Goal: Complete application form

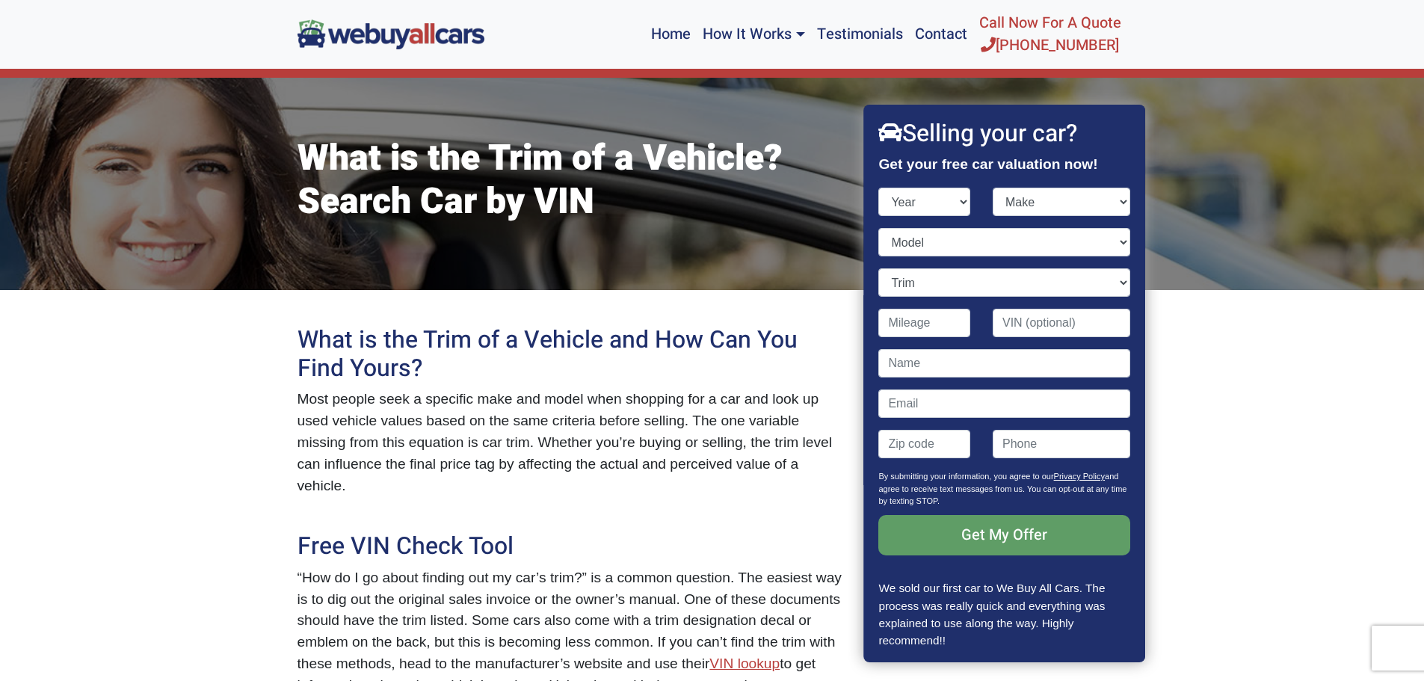
drag, startPoint x: 0, startPoint y: 0, endPoint x: 946, endPoint y: 289, distance: 989.0
click at [946, 289] on select "Trim" at bounding box center [1004, 282] width 251 height 28
click at [918, 200] on select "Year [DATE] 2024 2023 2022 2021 2020 2019 2018 2017 2016 2015 2014 2013 2012 20…" at bounding box center [925, 202] width 92 height 28
click at [879, 188] on select "Year [DATE] 2024 2023 2022 2021 2020 2019 2018 2017 2016 2015 2014 2013 2012 20…" at bounding box center [925, 202] width 92 height 28
click at [1044, 194] on select "Make" at bounding box center [1062, 202] width 138 height 28
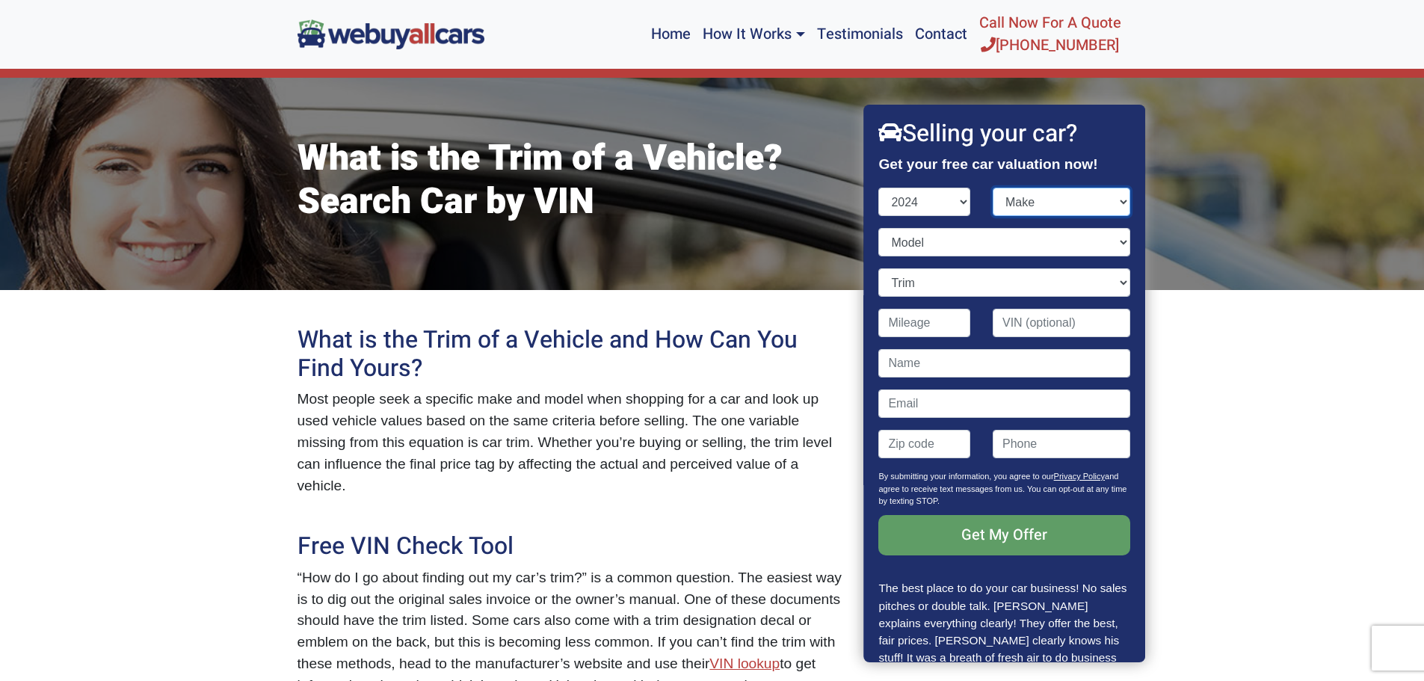
click at [1030, 208] on select "Make" at bounding box center [1062, 202] width 138 height 28
click at [1042, 206] on select "Make" at bounding box center [1062, 202] width 138 height 28
click at [981, 242] on select "Model" at bounding box center [1004, 242] width 251 height 28
click at [1257, 242] on div "What is the Trim of a Vehicle? Search Car by VIN" at bounding box center [712, 184] width 1424 height 212
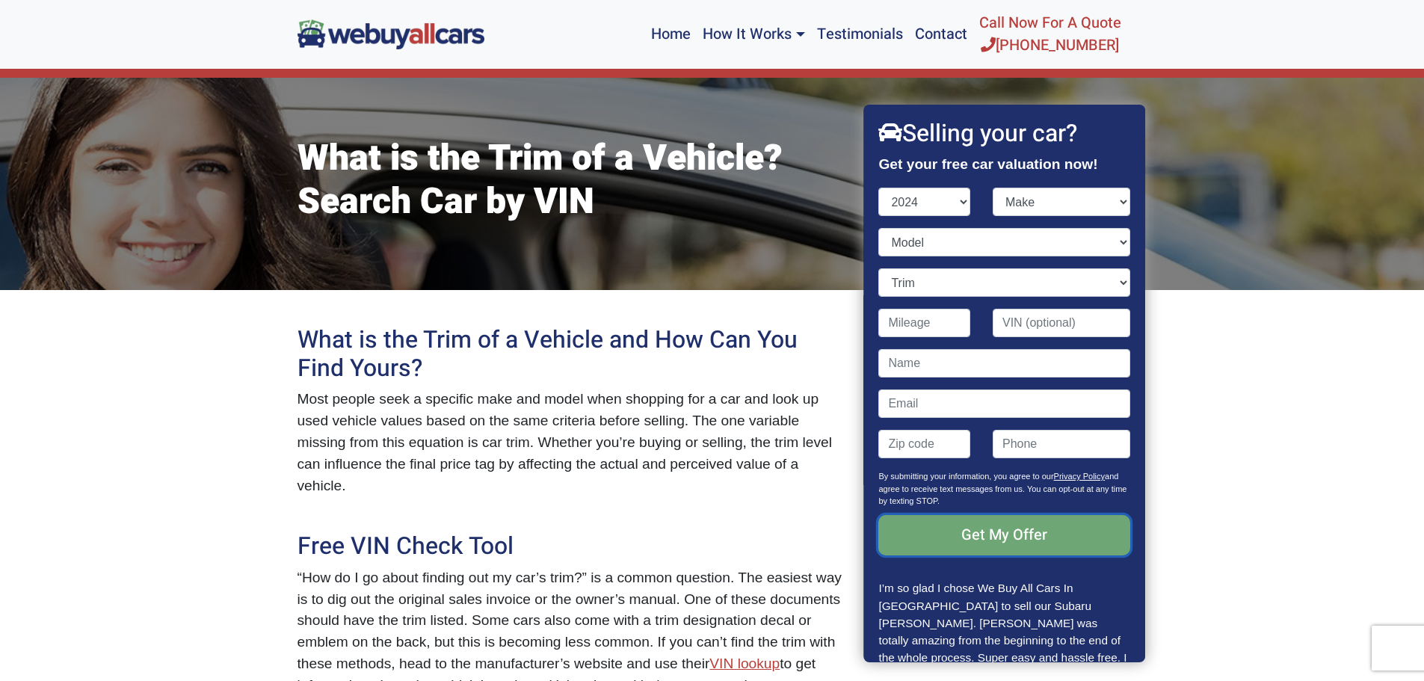
click at [1008, 549] on input "Get My Offer" at bounding box center [1004, 535] width 251 height 40
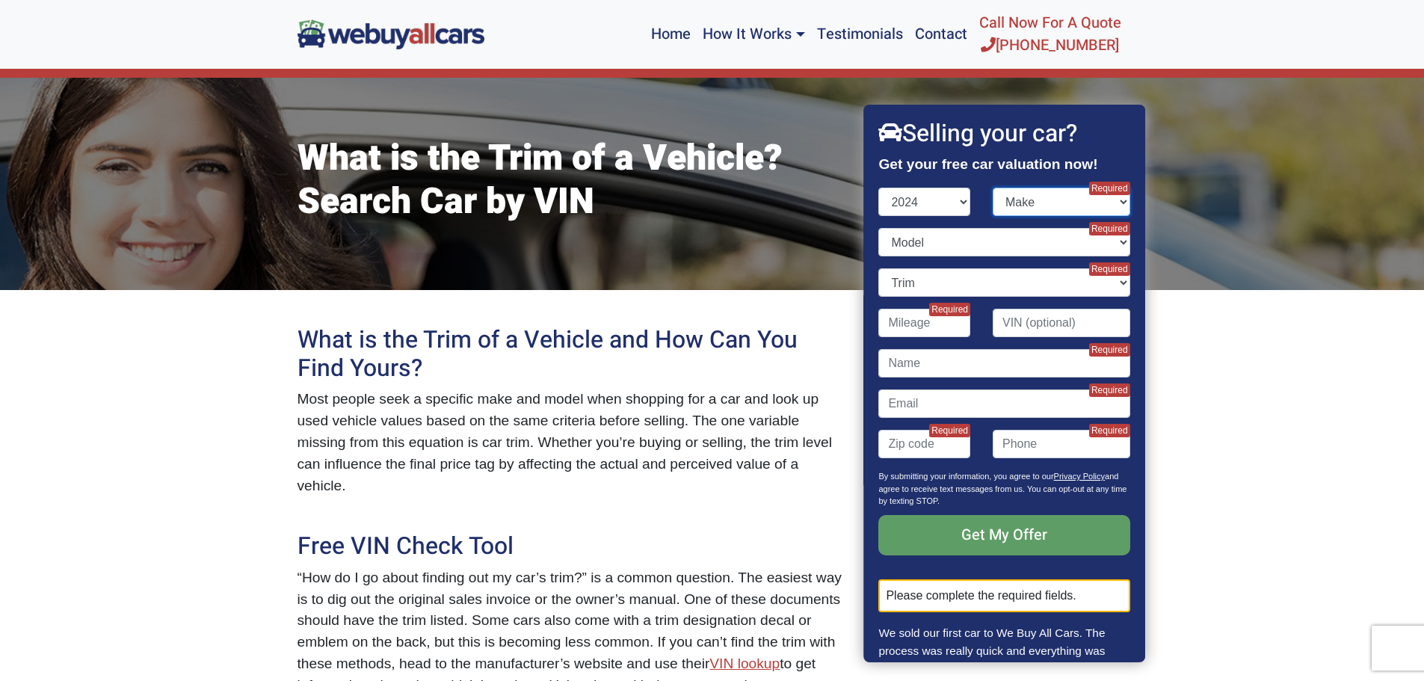
click at [1036, 201] on select "Make" at bounding box center [1062, 202] width 138 height 28
click at [993, 188] on select "Make" at bounding box center [1062, 202] width 138 height 28
click at [926, 207] on select "Year [DATE] 2024 2023 2022 2021 2020 2019 2018 2017 2016 2015 2014 2013 2012 20…" at bounding box center [925, 202] width 92 height 28
select select "2025"
click at [879, 188] on select "Year [DATE] 2024 2023 2022 2021 2020 2019 2018 2017 2016 2015 2014 2013 2012 20…" at bounding box center [925, 202] width 92 height 28
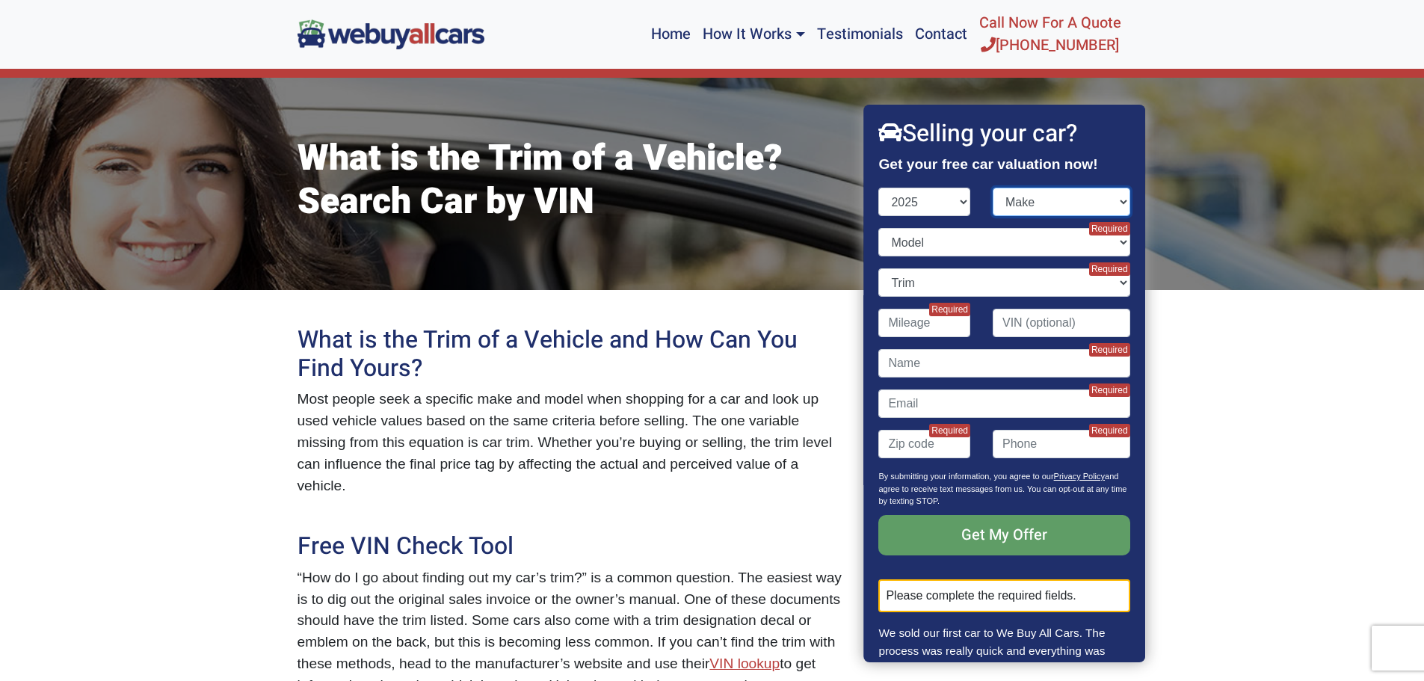
click at [1042, 197] on select "Make" at bounding box center [1062, 202] width 138 height 28
click at [1040, 197] on select "Make" at bounding box center [1062, 202] width 138 height 28
